Goal: Navigation & Orientation: Find specific page/section

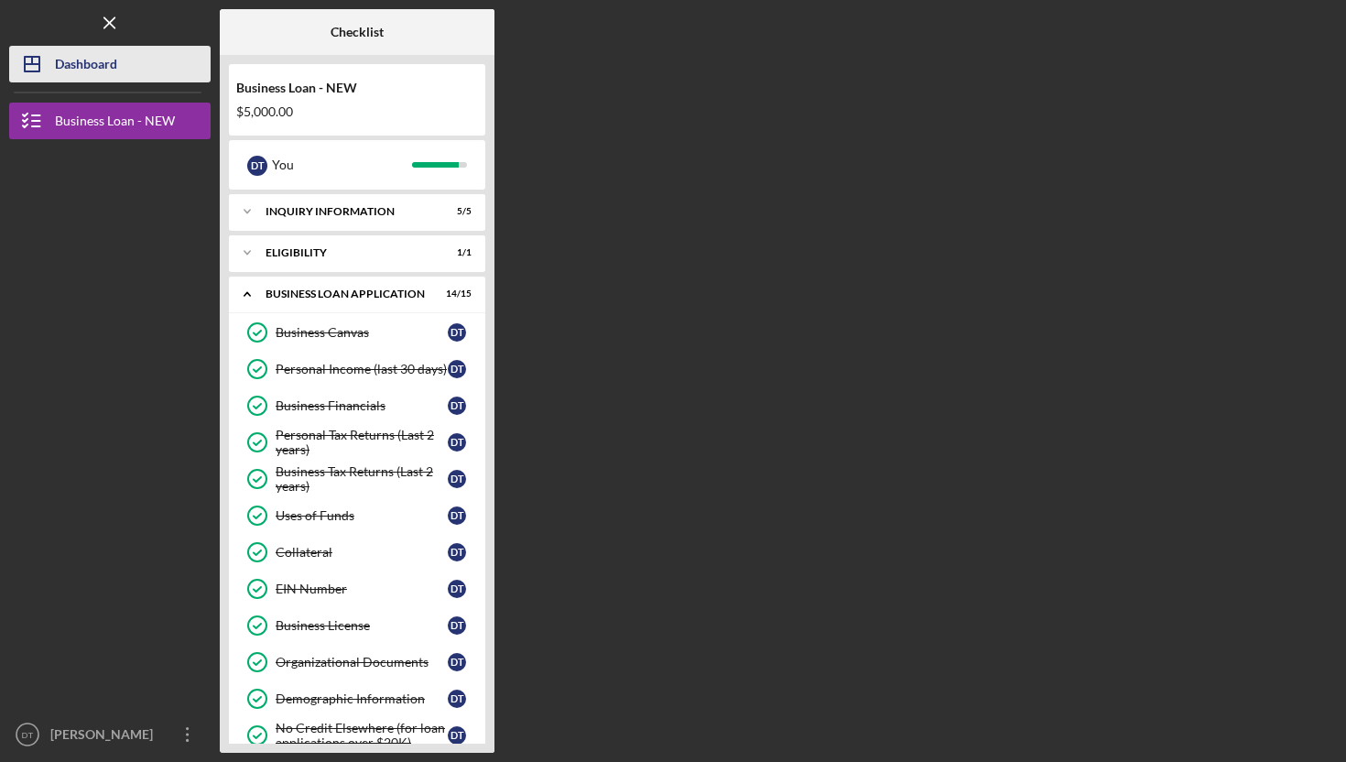
click at [68, 67] on div "Dashboard" at bounding box center [86, 66] width 62 height 41
